Goal: Navigation & Orientation: Find specific page/section

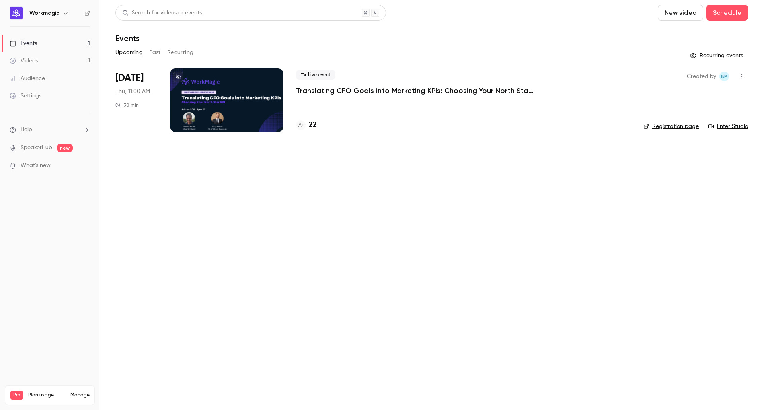
click at [320, 246] on main "Search for videos or events New video Schedule Events Upcoming Past Recurring R…" at bounding box center [432, 205] width 665 height 410
click at [44, 62] on link "Videos 1" at bounding box center [50, 61] width 100 height 18
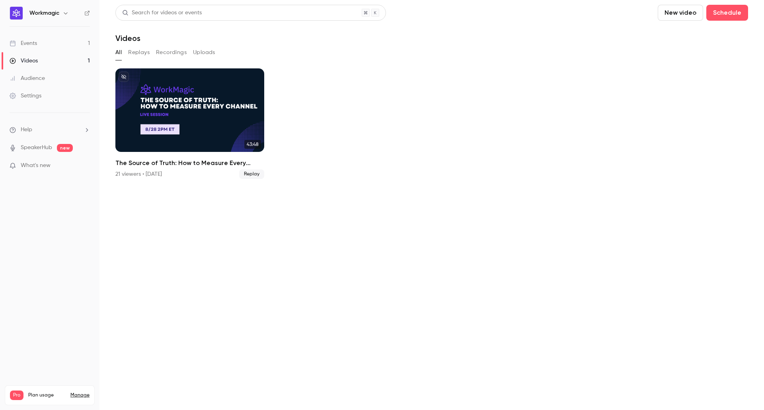
click at [53, 43] on link "Events 1" at bounding box center [50, 44] width 100 height 18
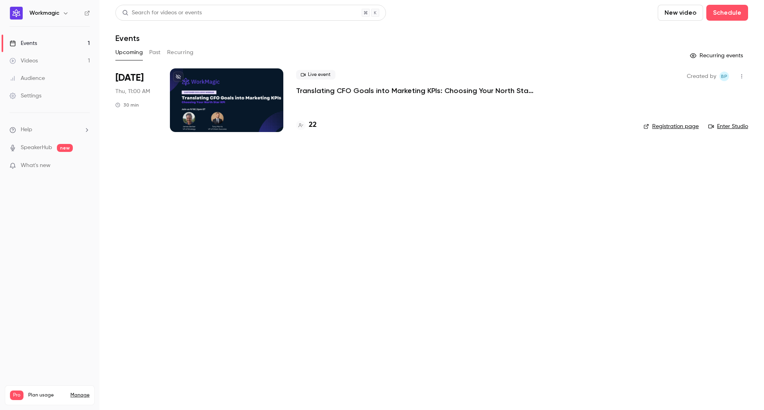
click at [399, 214] on main "Search for videos or events New video Schedule Events Upcoming Past Recurring R…" at bounding box center [432, 205] width 665 height 410
click at [311, 123] on h4 "22" at bounding box center [313, 125] width 8 height 11
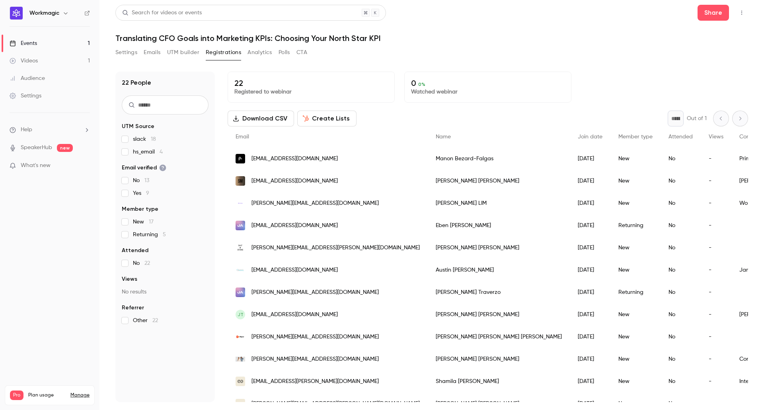
drag, startPoint x: 523, startPoint y: 40, endPoint x: 543, endPoint y: 39, distance: 20.0
click at [523, 40] on h1 "Translating CFO Goals into Marketing KPIs: Choosing Your North Star KPI" at bounding box center [431, 38] width 633 height 10
click at [36, 61] on div "Videos" at bounding box center [24, 61] width 28 height 8
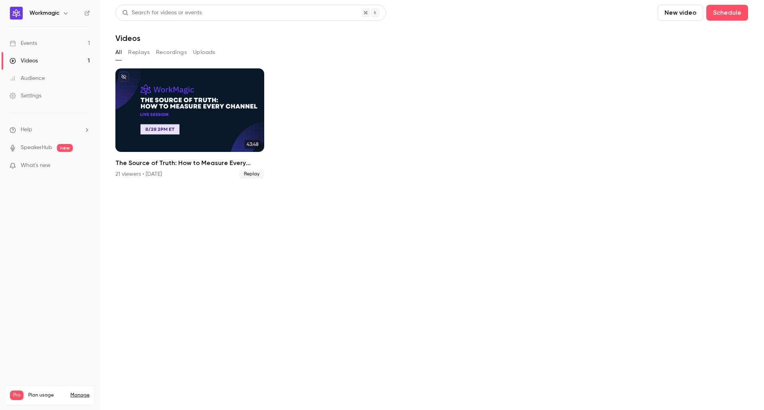
click at [45, 48] on link "Events 1" at bounding box center [50, 44] width 100 height 18
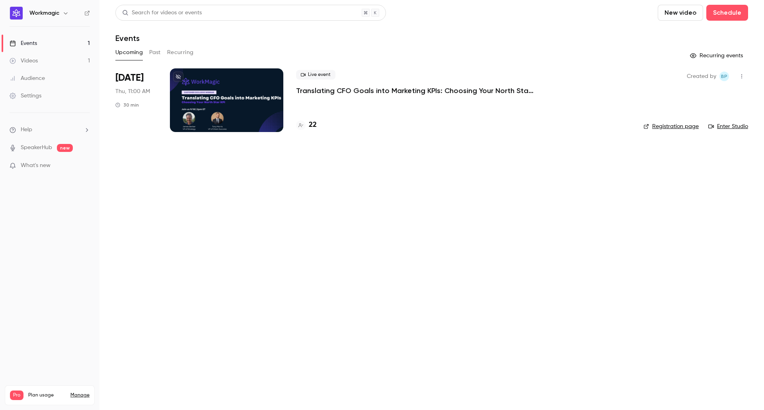
click at [54, 60] on link "Videos 1" at bounding box center [50, 61] width 100 height 18
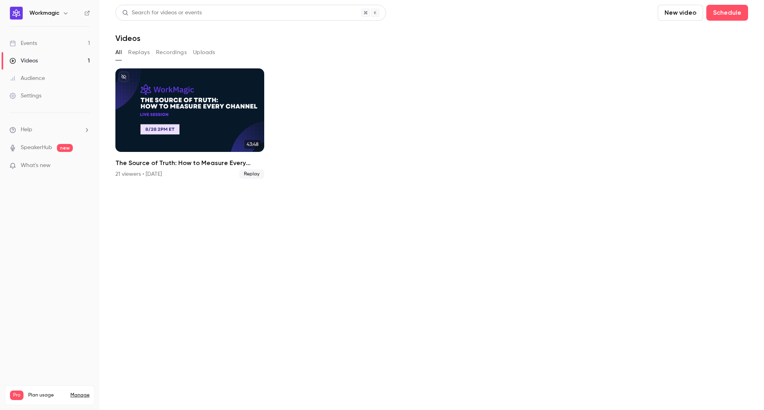
click at [142, 55] on button "Replays" at bounding box center [138, 52] width 21 height 13
click at [172, 55] on button "Recordings" at bounding box center [171, 52] width 31 height 13
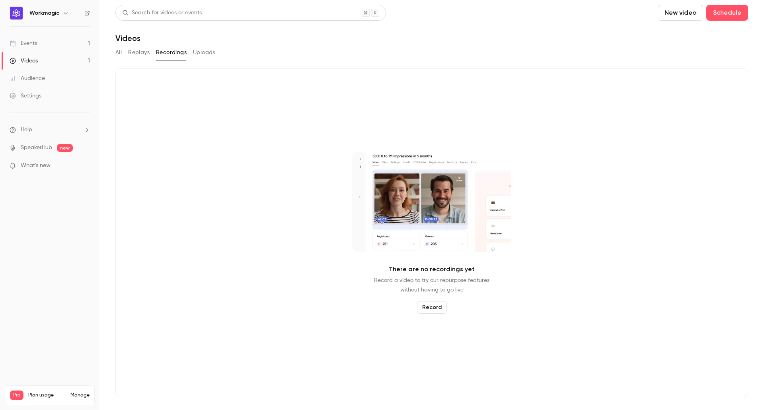
click at [141, 52] on button "Replays" at bounding box center [138, 52] width 21 height 13
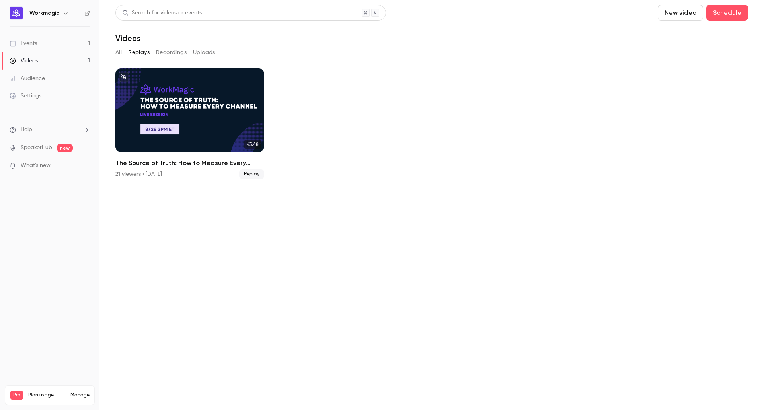
click at [119, 55] on button "All" at bounding box center [118, 52] width 6 height 13
drag, startPoint x: 47, startPoint y: 50, endPoint x: 51, endPoint y: 46, distance: 5.7
click at [48, 49] on link "Events 1" at bounding box center [50, 44] width 100 height 18
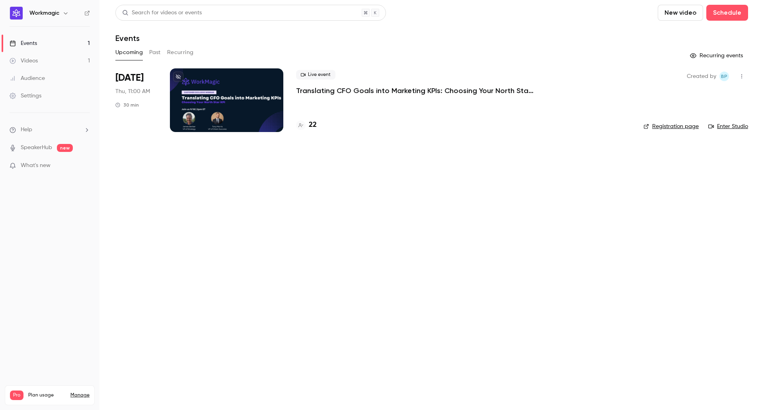
click at [742, 77] on icon "button" at bounding box center [742, 77] width 6 height 6
click at [634, 38] on div at bounding box center [382, 205] width 764 height 410
click at [687, 13] on button "New video" at bounding box center [680, 13] width 45 height 16
click at [728, 12] on div at bounding box center [382, 205] width 764 height 410
click at [729, 13] on button "Schedule" at bounding box center [728, 13] width 42 height 16
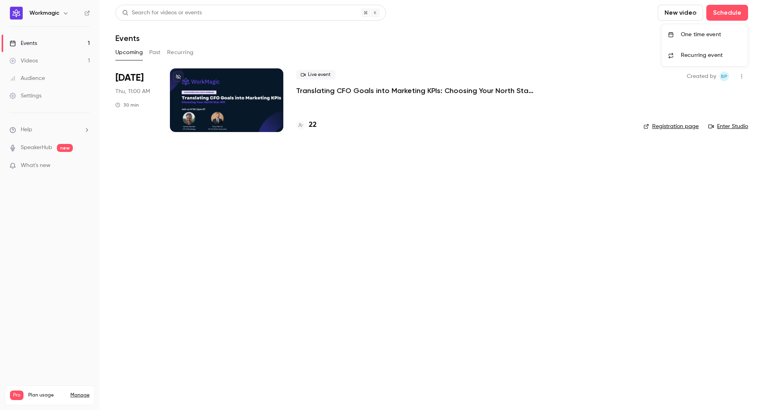
drag, startPoint x: 714, startPoint y: 30, endPoint x: 603, endPoint y: 24, distance: 110.8
click at [603, 24] on div "One time event Recurring event" at bounding box center [382, 205] width 764 height 410
click at [603, 23] on div at bounding box center [382, 205] width 764 height 410
click at [721, 125] on link "Enter Studio" at bounding box center [729, 127] width 40 height 8
click at [237, 253] on main "Search for videos or events New video Schedule Events Upcoming Past Recurring R…" at bounding box center [432, 205] width 665 height 410
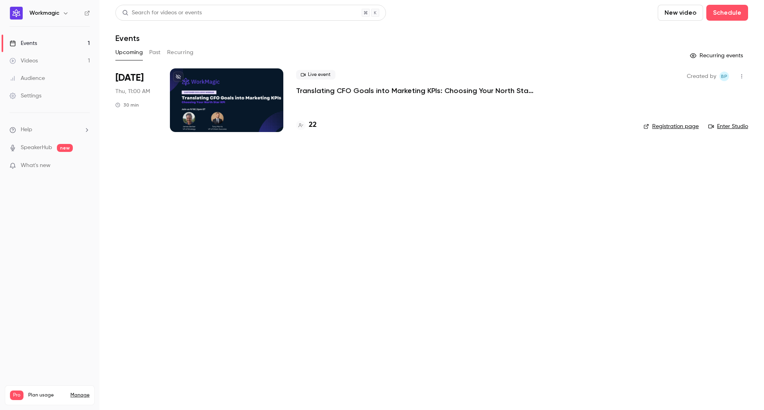
click at [237, 253] on main "Search for videos or events New video Schedule Events Upcoming Past Recurring R…" at bounding box center [432, 205] width 665 height 410
click at [34, 43] on div "Events" at bounding box center [23, 43] width 27 height 8
click at [40, 56] on link "Videos 1" at bounding box center [50, 61] width 100 height 18
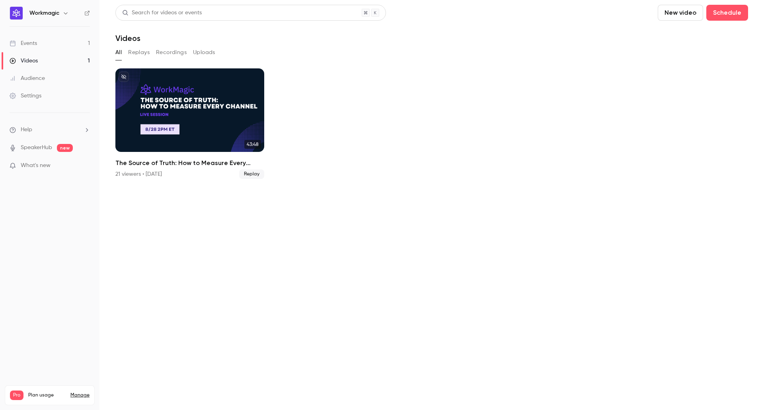
click at [45, 43] on link "Events 1" at bounding box center [50, 44] width 100 height 18
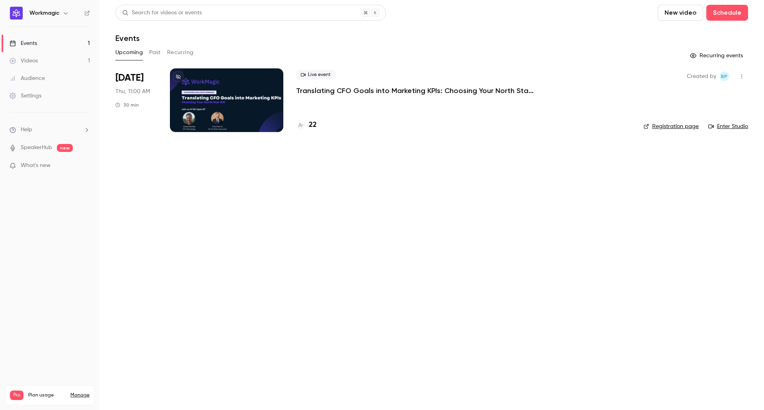
click at [389, 263] on main "Search for videos or events New video Schedule Events Upcoming Past Recurring R…" at bounding box center [432, 205] width 665 height 410
